Goal: Find specific page/section: Find specific page/section

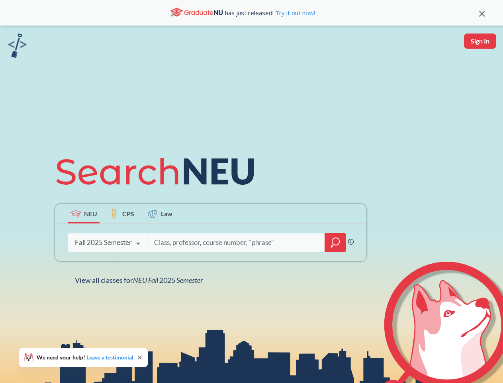
click at [251, 191] on icon at bounding box center [159, 171] width 208 height 45
click at [482, 13] on icon at bounding box center [482, 14] width 6 height 6
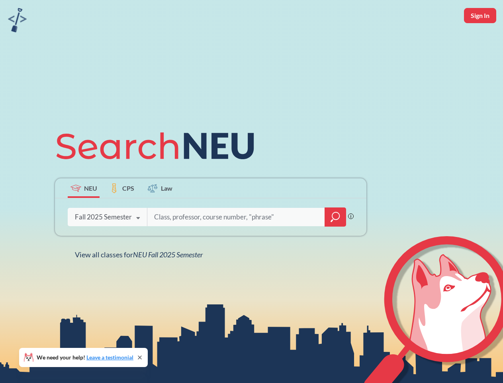
click at [480, 41] on div "NEU CPS Law Phrase search guarantees the exact search appears in the results. E…" at bounding box center [251, 191] width 503 height 383
click at [84, 213] on div "Fall 2025 Semester" at bounding box center [103, 216] width 57 height 9
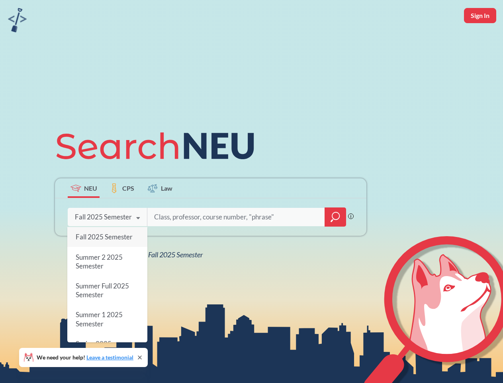
click at [122, 213] on div "Fall 2025 Semester" at bounding box center [103, 216] width 57 height 9
click at [160, 213] on input "search" at bounding box center [236, 216] width 166 height 17
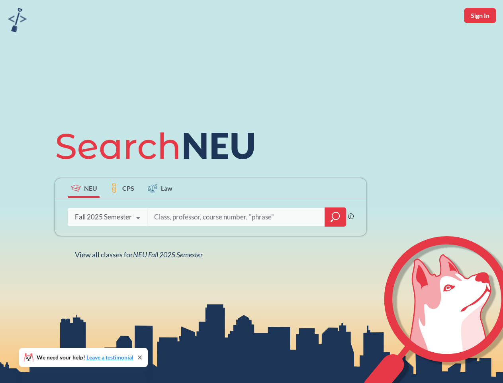
click at [336, 242] on div "NEU CPS Law Phrase search guarantees the exact search appears in the results. E…" at bounding box center [210, 191] width 321 height 135
click at [107, 242] on div "NEU CPS Law Phrase search guarantees the exact search appears in the results. E…" at bounding box center [210, 191] width 321 height 135
click at [138, 243] on div "NEU CPS Law Phrase search guarantees the exact search appears in the results. E…" at bounding box center [210, 191] width 321 height 135
click at [141, 280] on div "NEU CPS Law Phrase search guarantees the exact search appears in the results. E…" at bounding box center [251, 191] width 503 height 383
